Goal: Check status

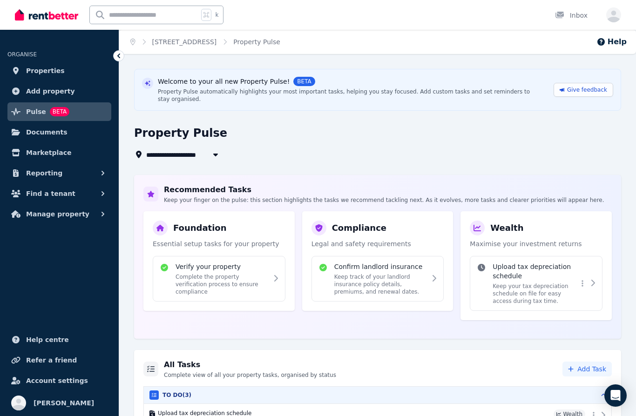
click at [34, 110] on span "Pulse" at bounding box center [36, 111] width 20 height 11
click at [39, 71] on span "Properties" at bounding box center [45, 70] width 39 height 11
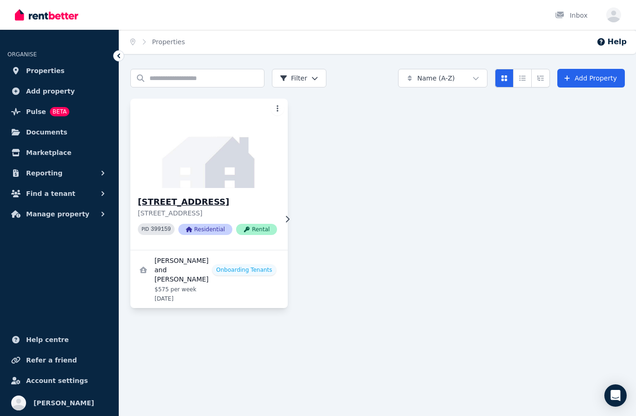
click at [242, 176] on img at bounding box center [209, 143] width 165 height 94
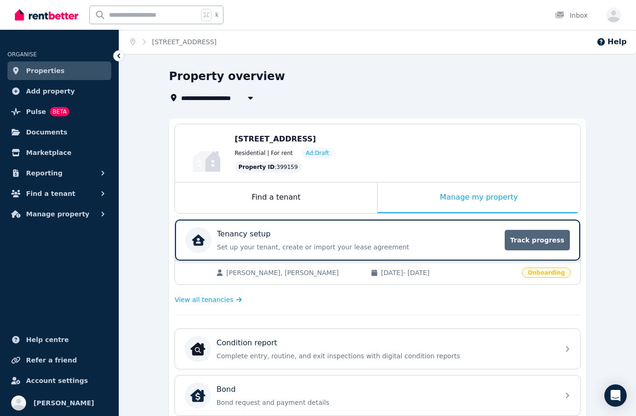
click at [549, 242] on span "Track progress" at bounding box center [536, 240] width 65 height 20
